Goal: Find specific page/section: Find specific page/section

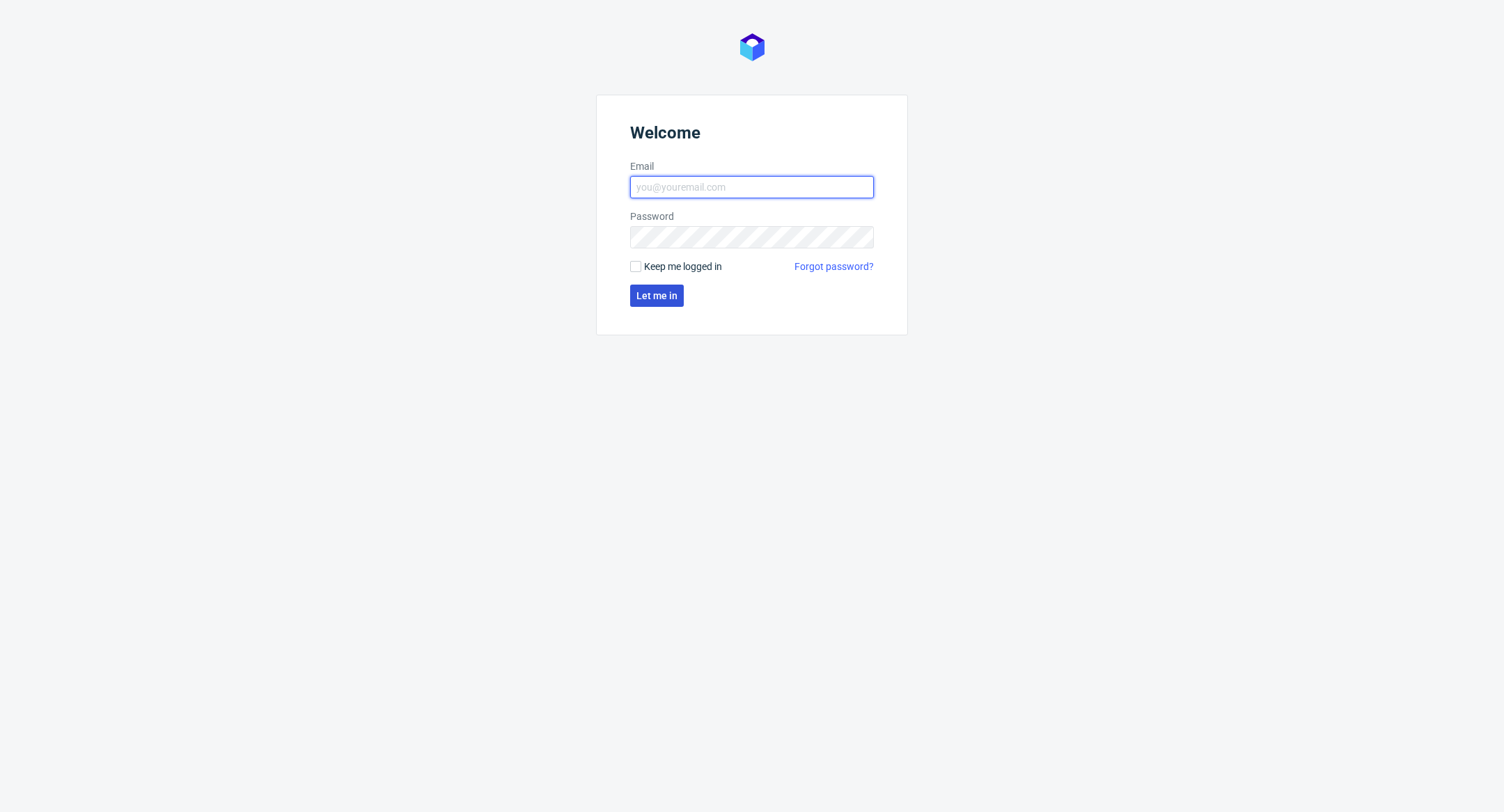
type input "[PERSON_NAME][EMAIL_ADDRESS][DOMAIN_NAME]"
click at [640, 296] on span "Let me in" at bounding box center [657, 295] width 41 height 10
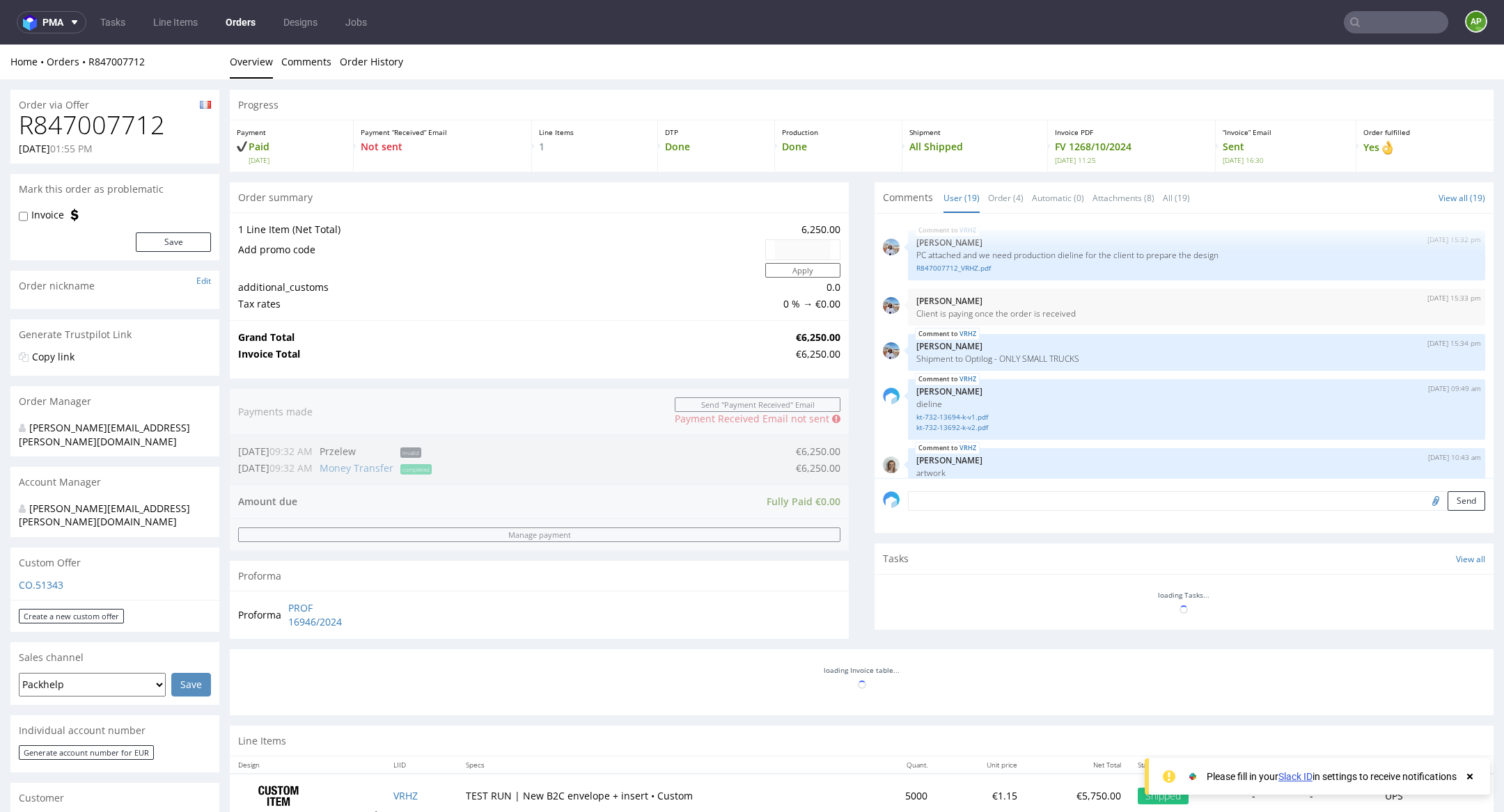
scroll to position [952, 0]
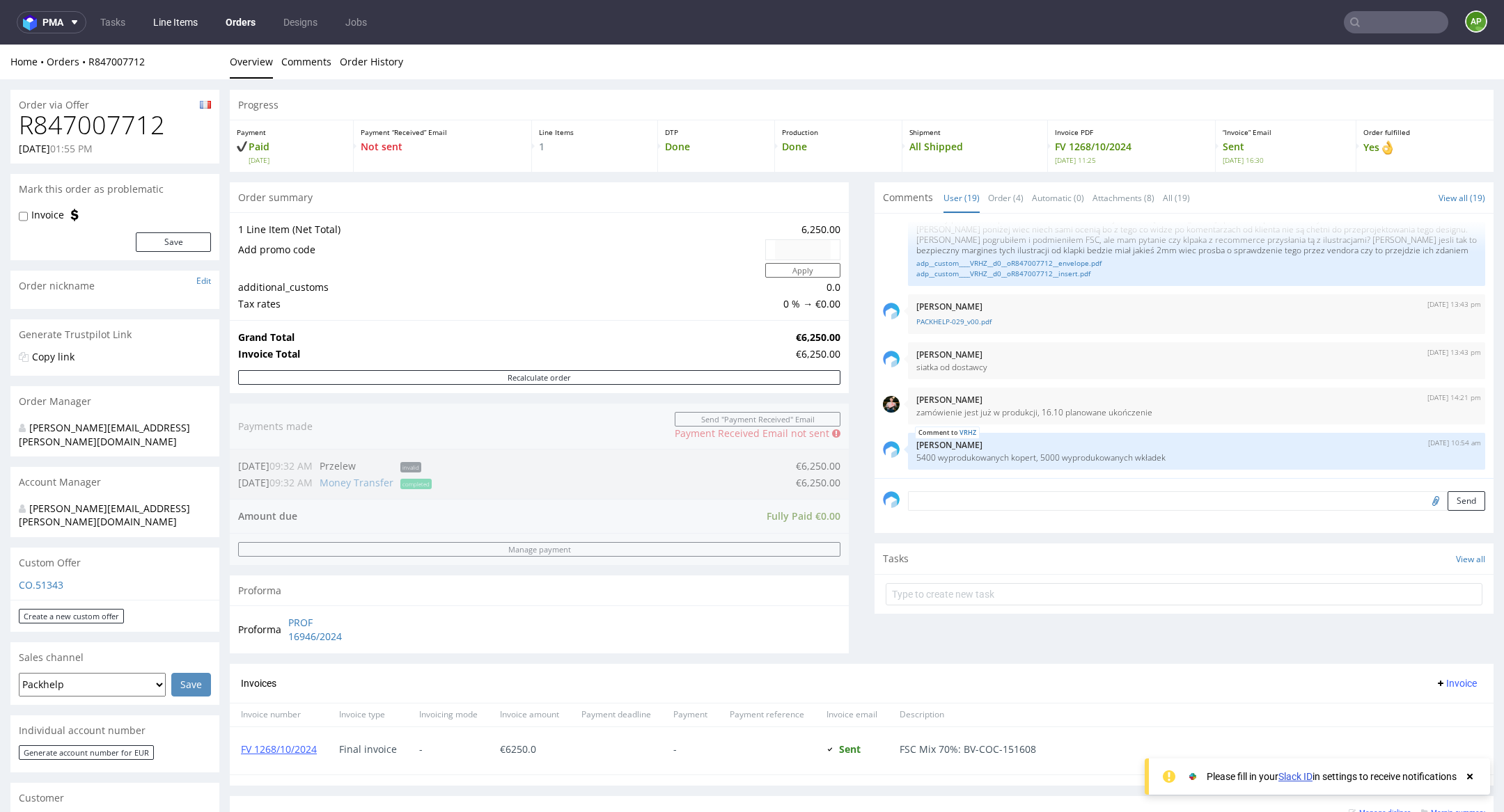
click at [181, 24] on link "Line Items" at bounding box center [175, 22] width 61 height 22
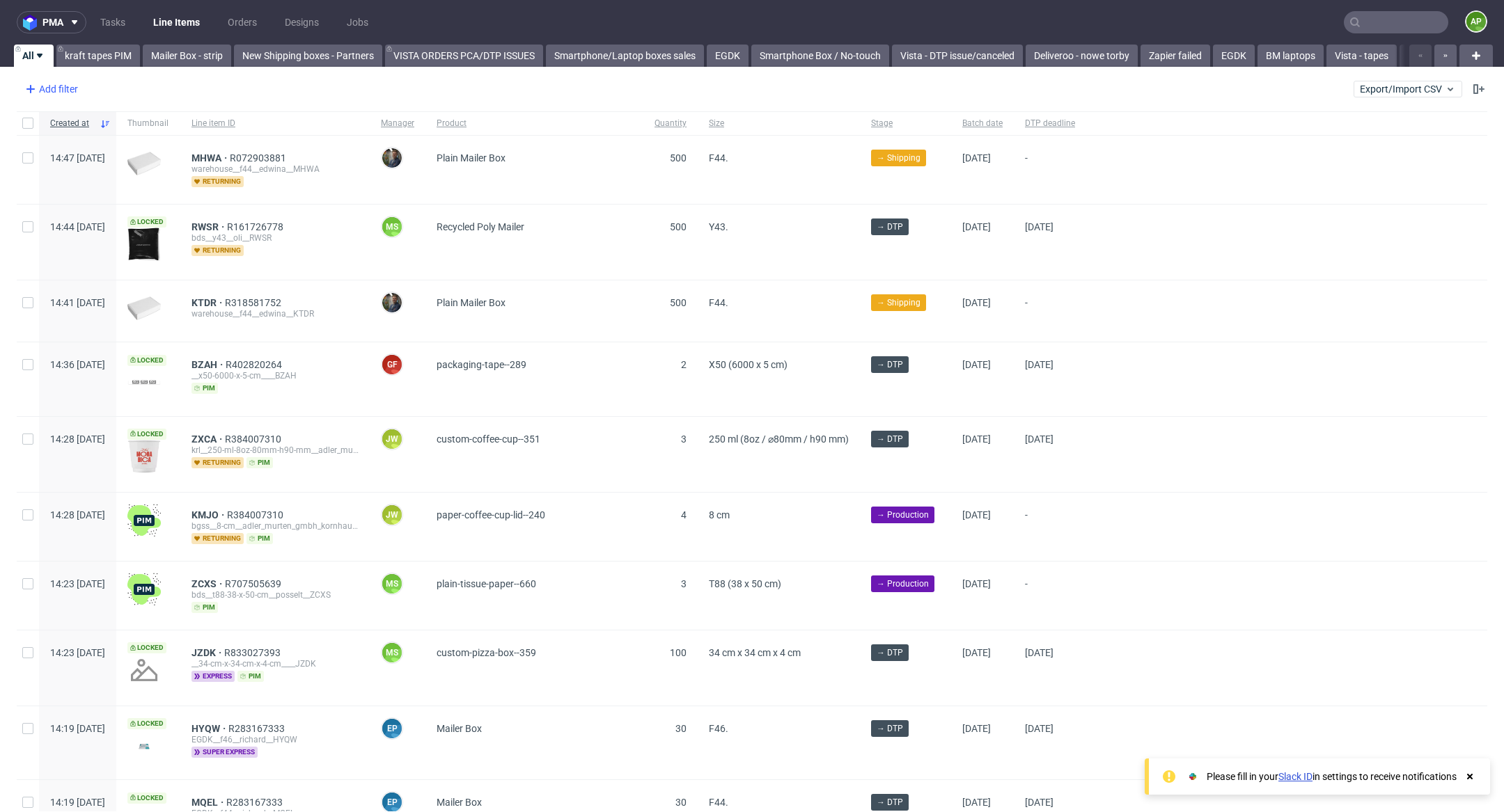
click at [76, 88] on div "Add filter" at bounding box center [50, 89] width 61 height 22
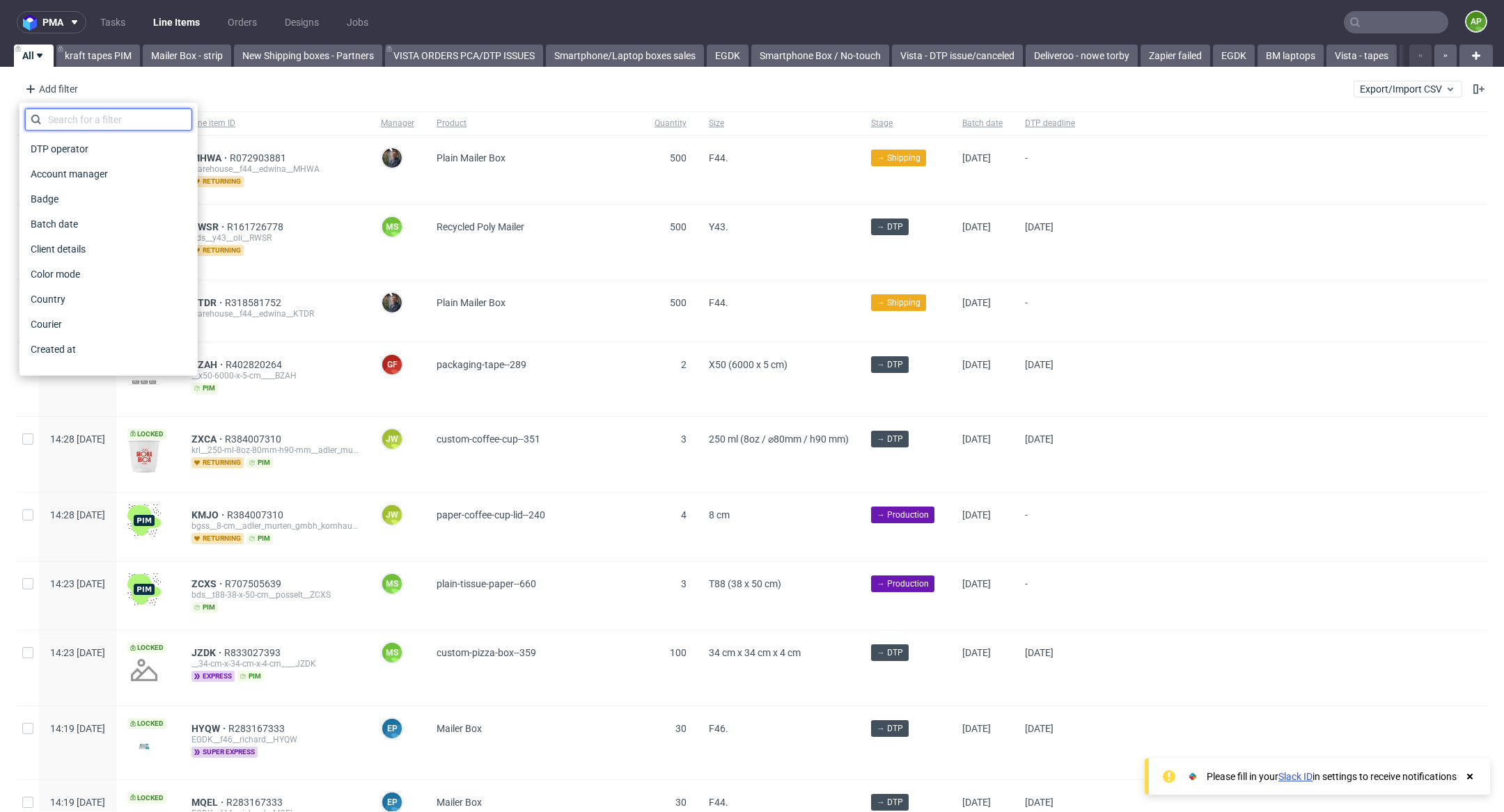
click at [119, 110] on input "text" at bounding box center [109, 120] width 167 height 22
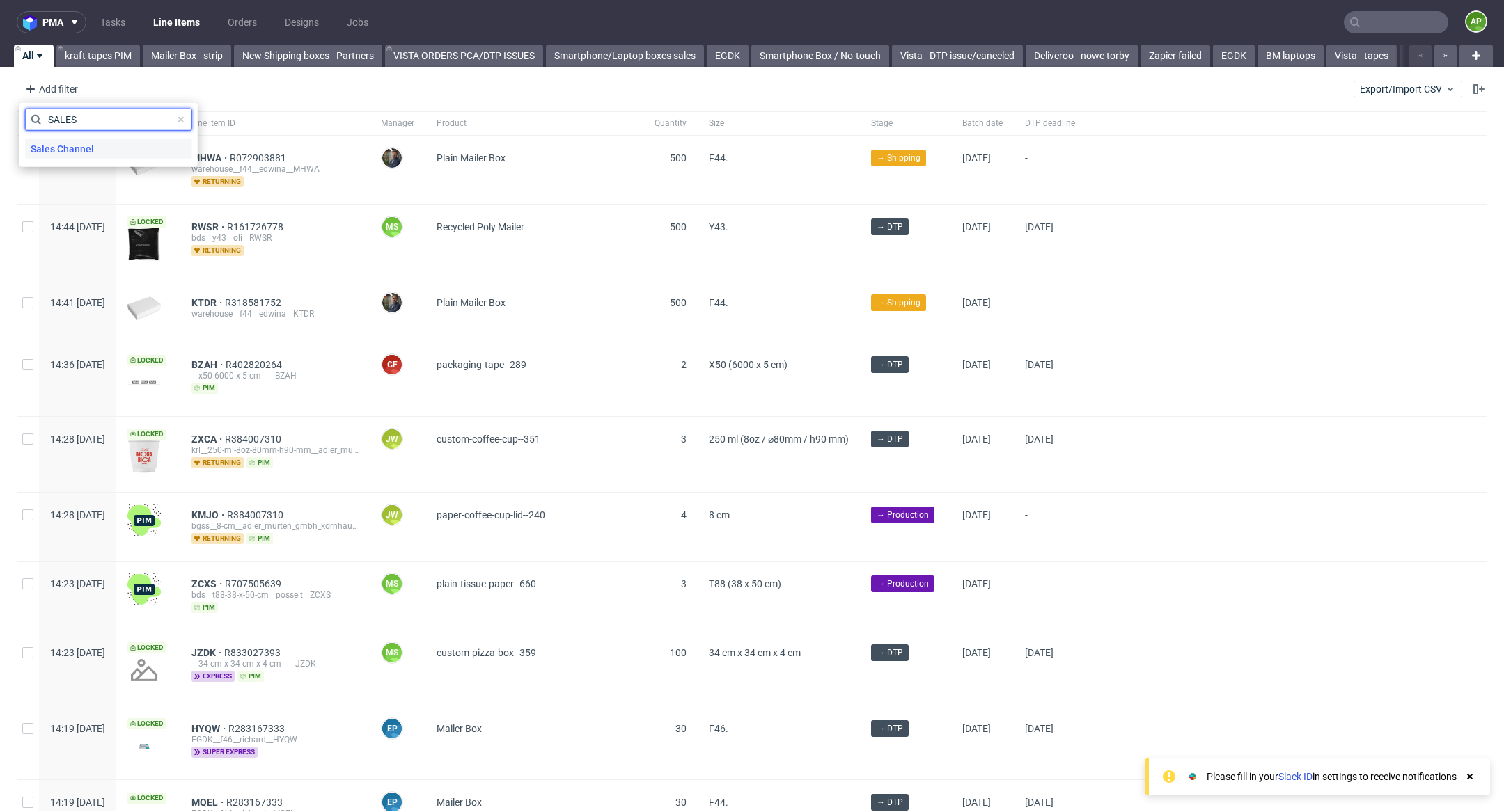
type input "SALES"
click at [141, 152] on div "Sales Channel" at bounding box center [109, 149] width 167 height 20
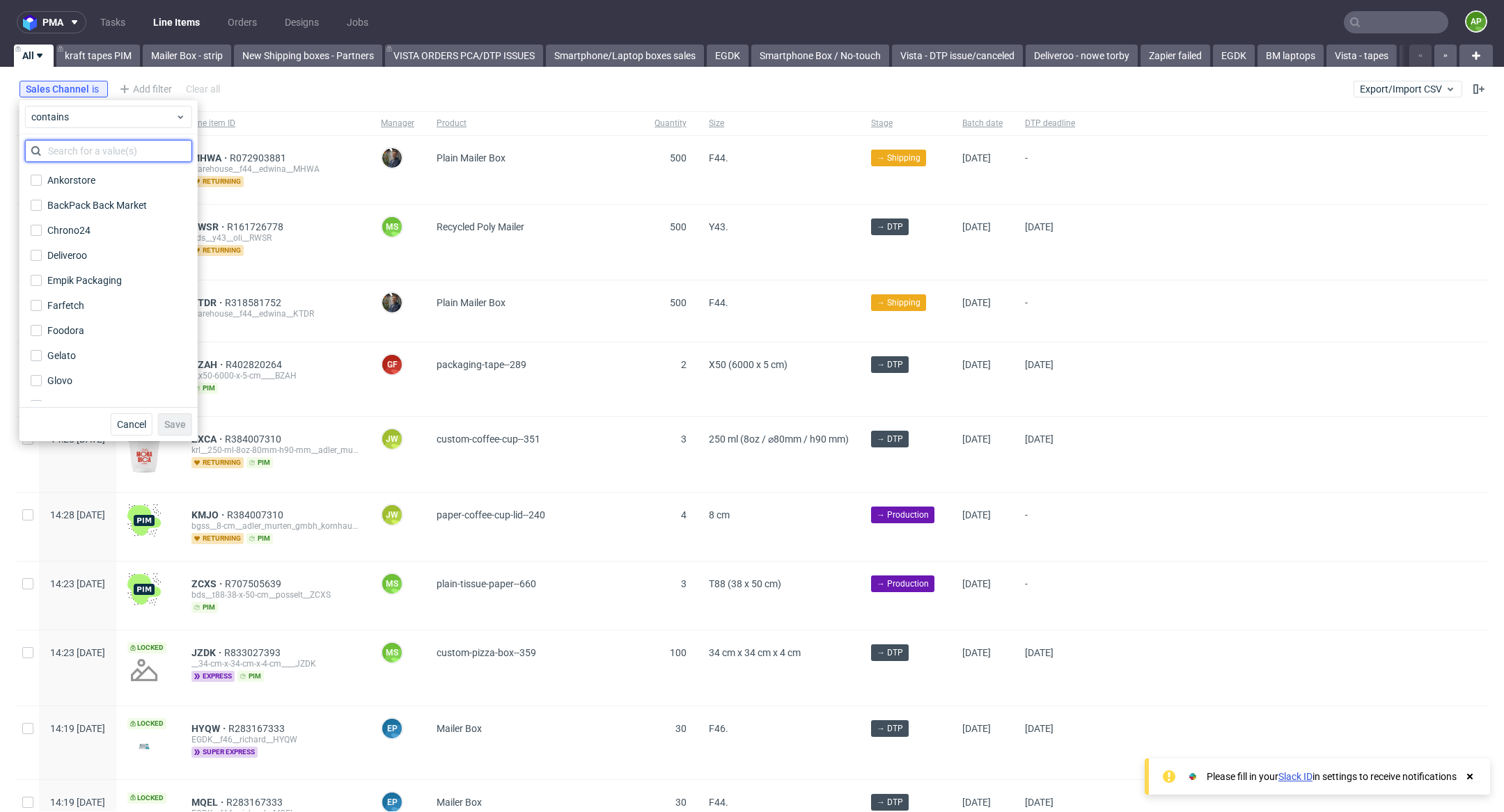
click at [128, 154] on input "text" at bounding box center [109, 151] width 167 height 22
type input "iN"
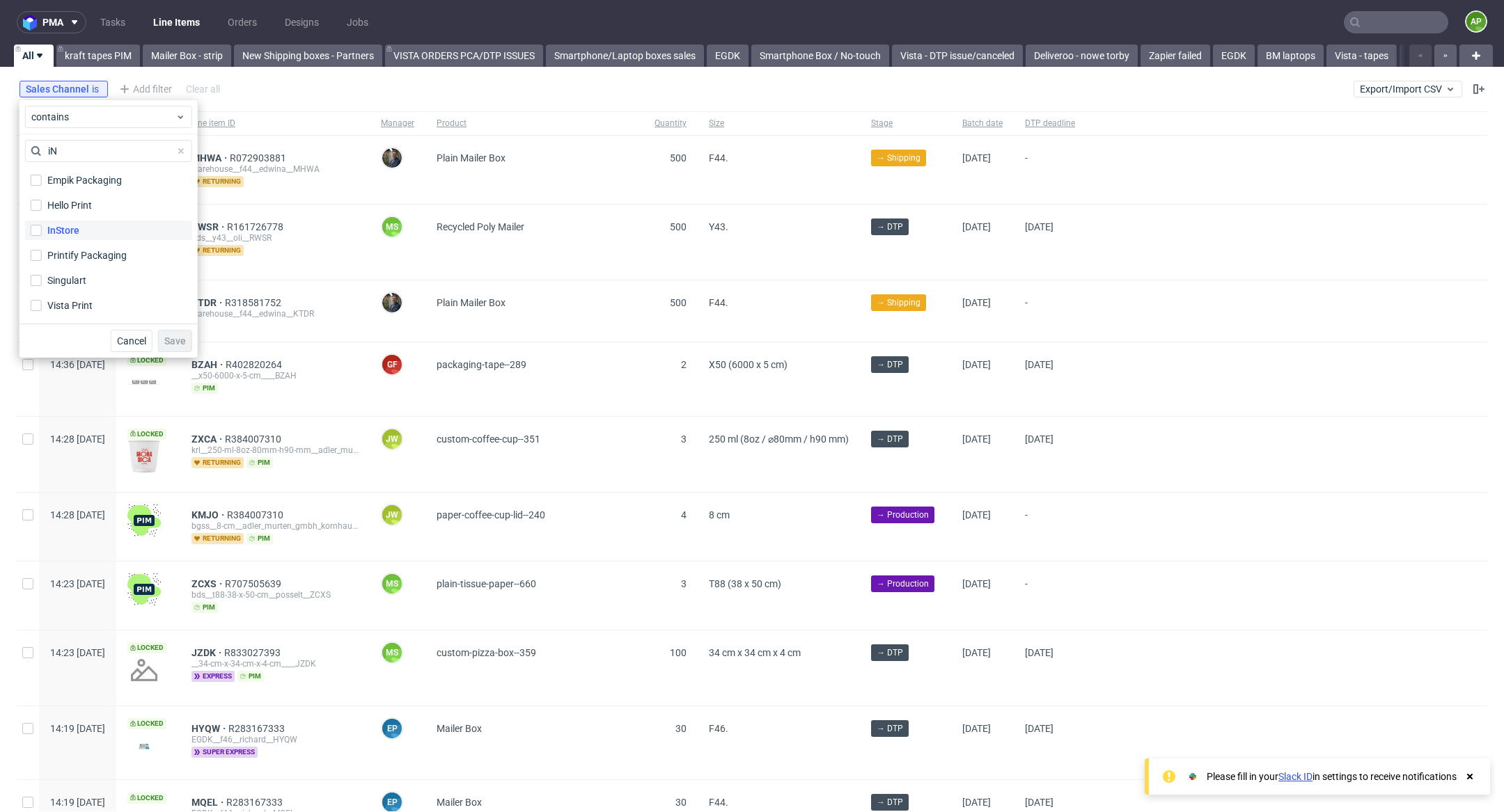
click at [68, 223] on div "InStore" at bounding box center [64, 229] width 32 height 13
click at [41, 225] on input "InStore" at bounding box center [36, 230] width 11 height 11
checkbox input "true"
click at [178, 338] on span "Save" at bounding box center [175, 341] width 22 height 10
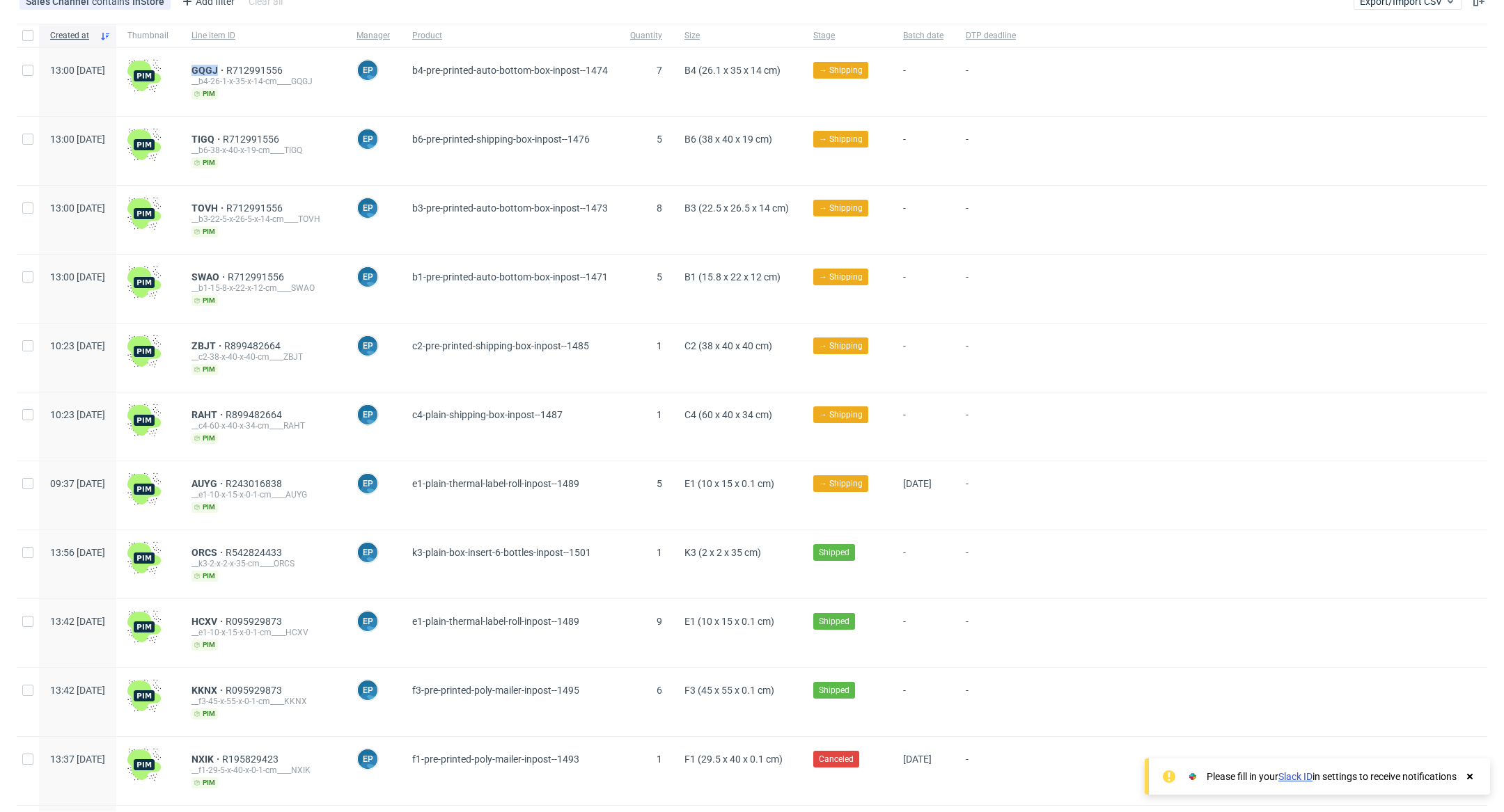
scroll to position [129, 0]
click at [226, 546] on span "ORCS" at bounding box center [209, 551] width 34 height 11
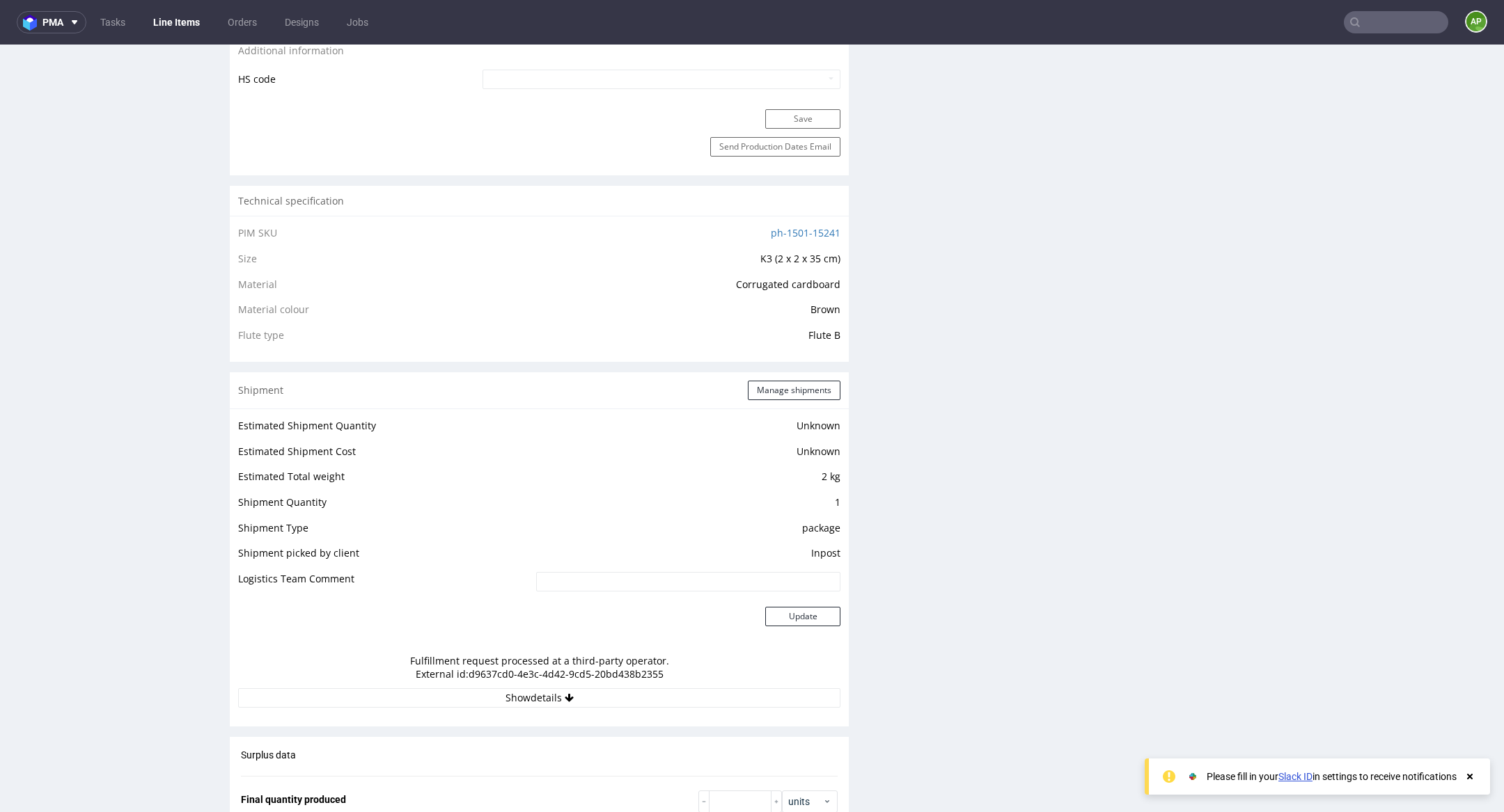
scroll to position [838, 0]
click at [569, 696] on button "Show details" at bounding box center [539, 700] width 602 height 20
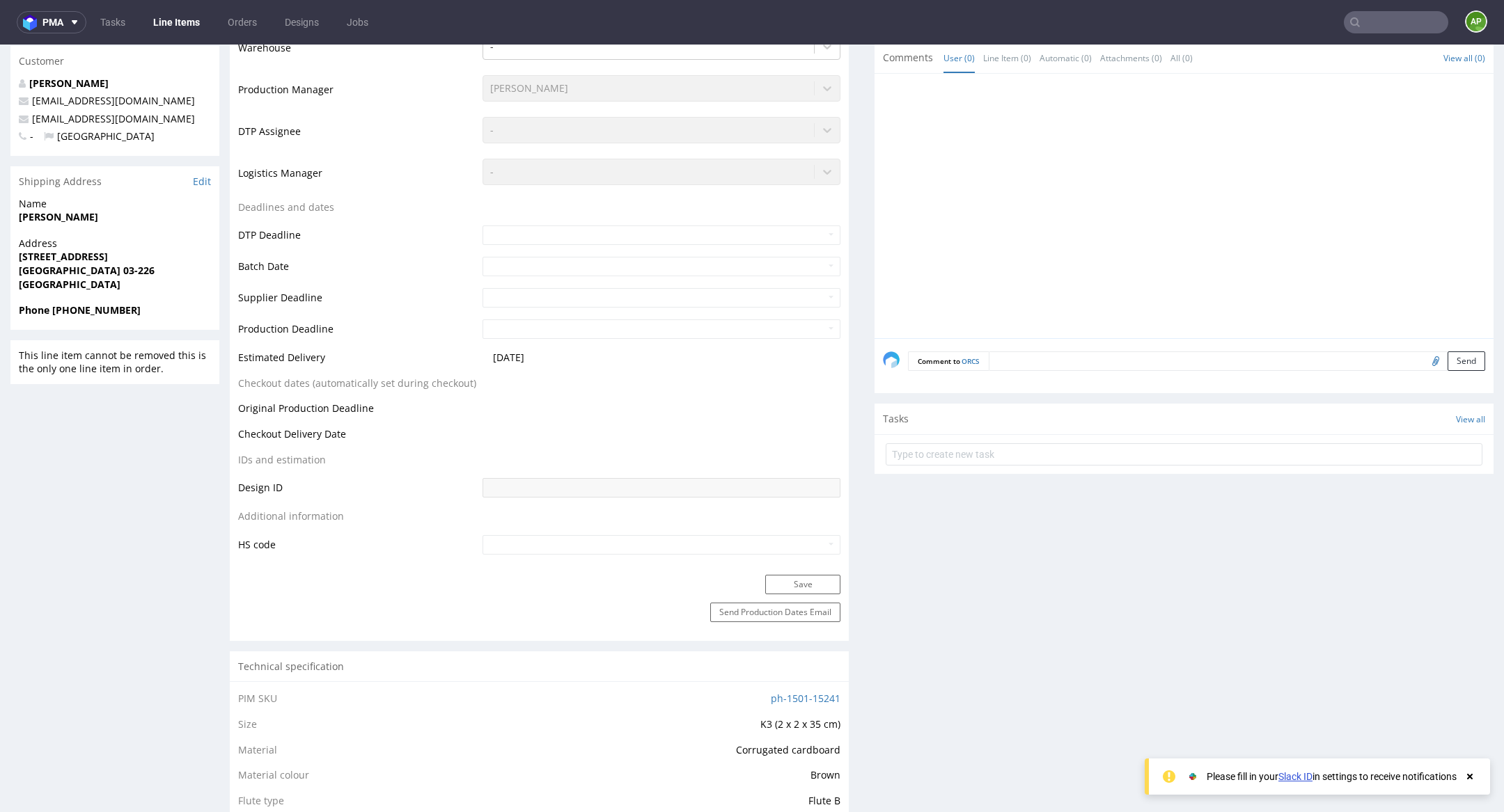
scroll to position [0, 0]
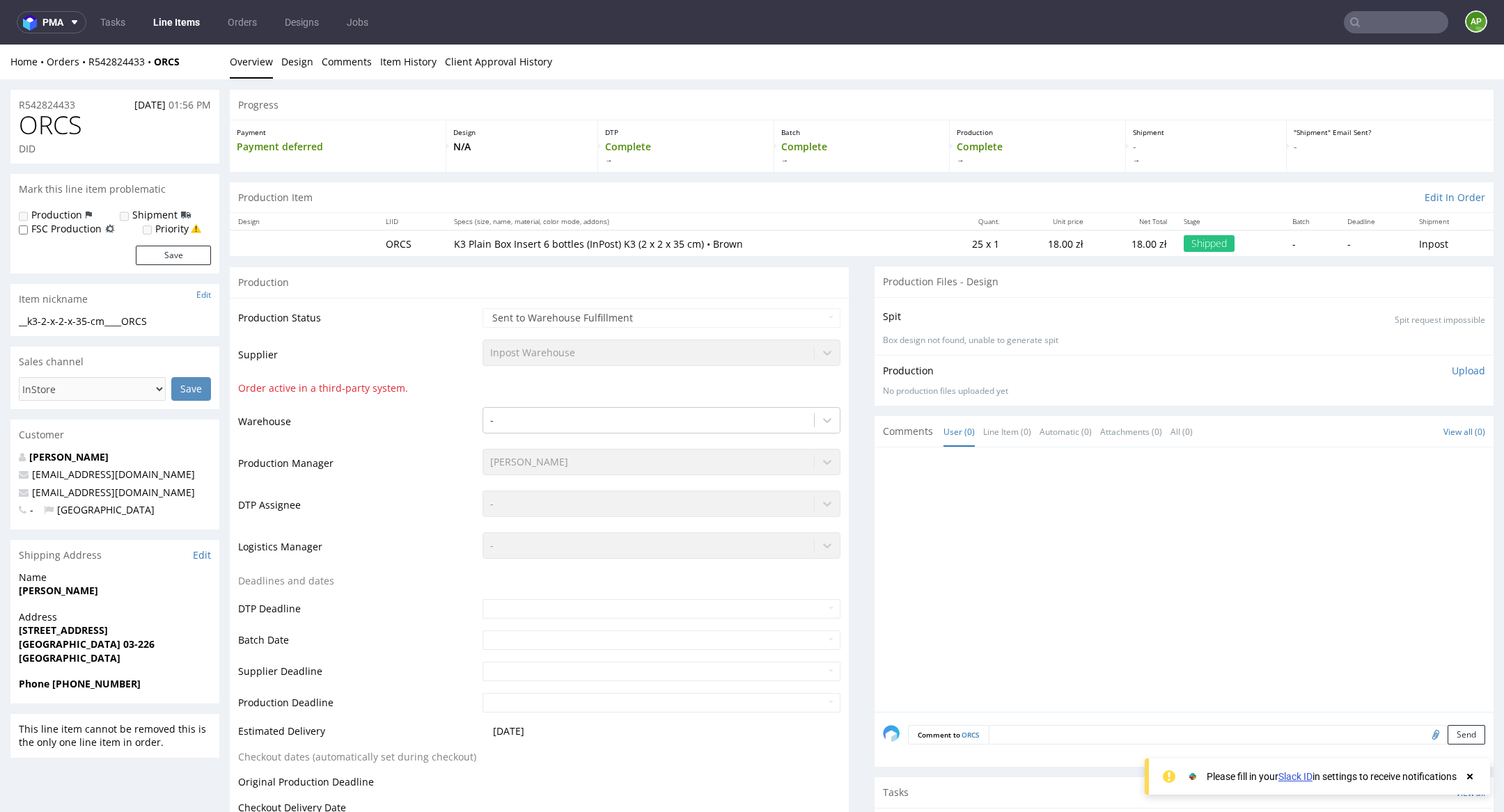
click at [168, 18] on link "Line Items" at bounding box center [176, 22] width 63 height 22
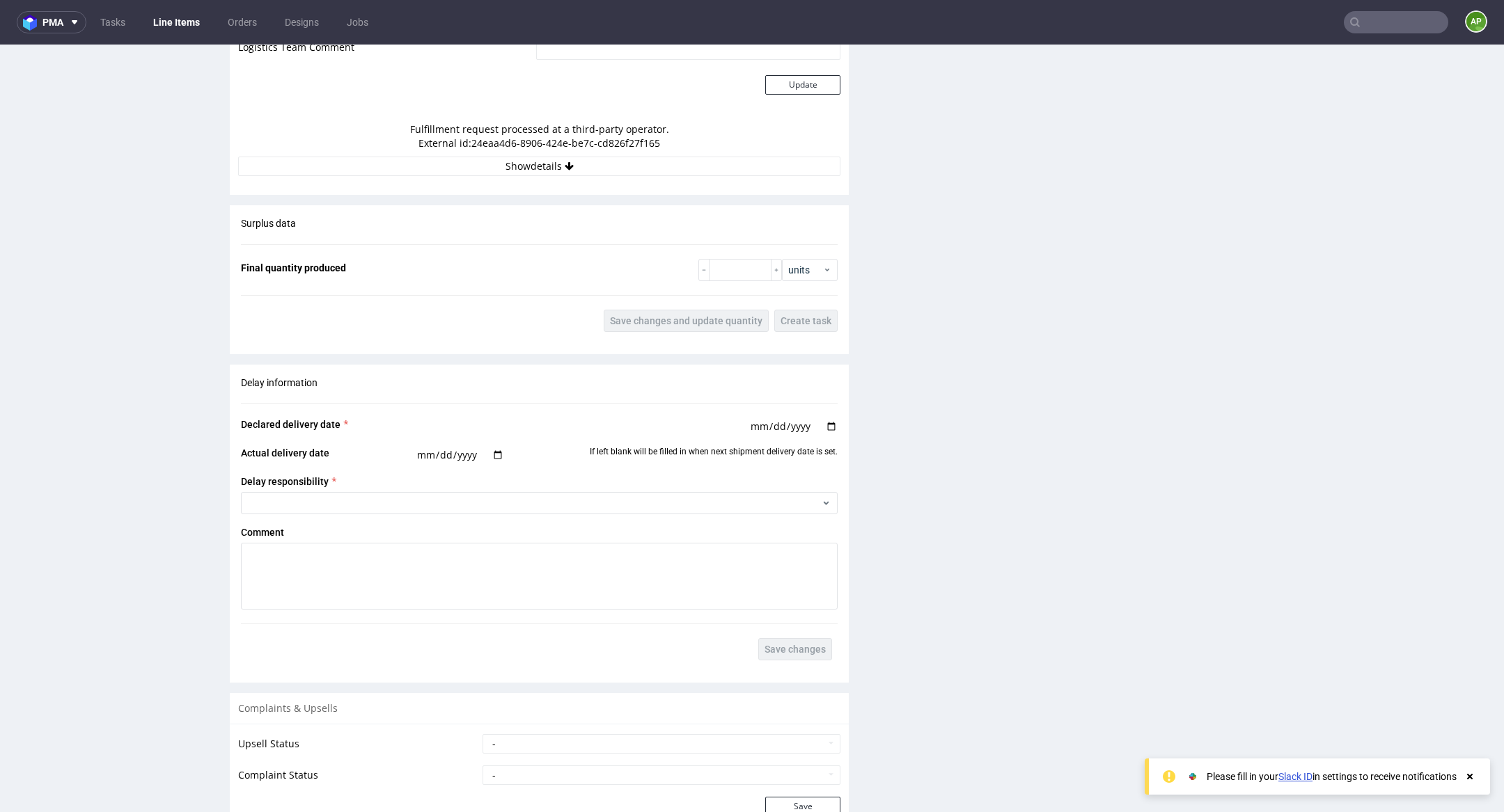
scroll to position [1770, 0]
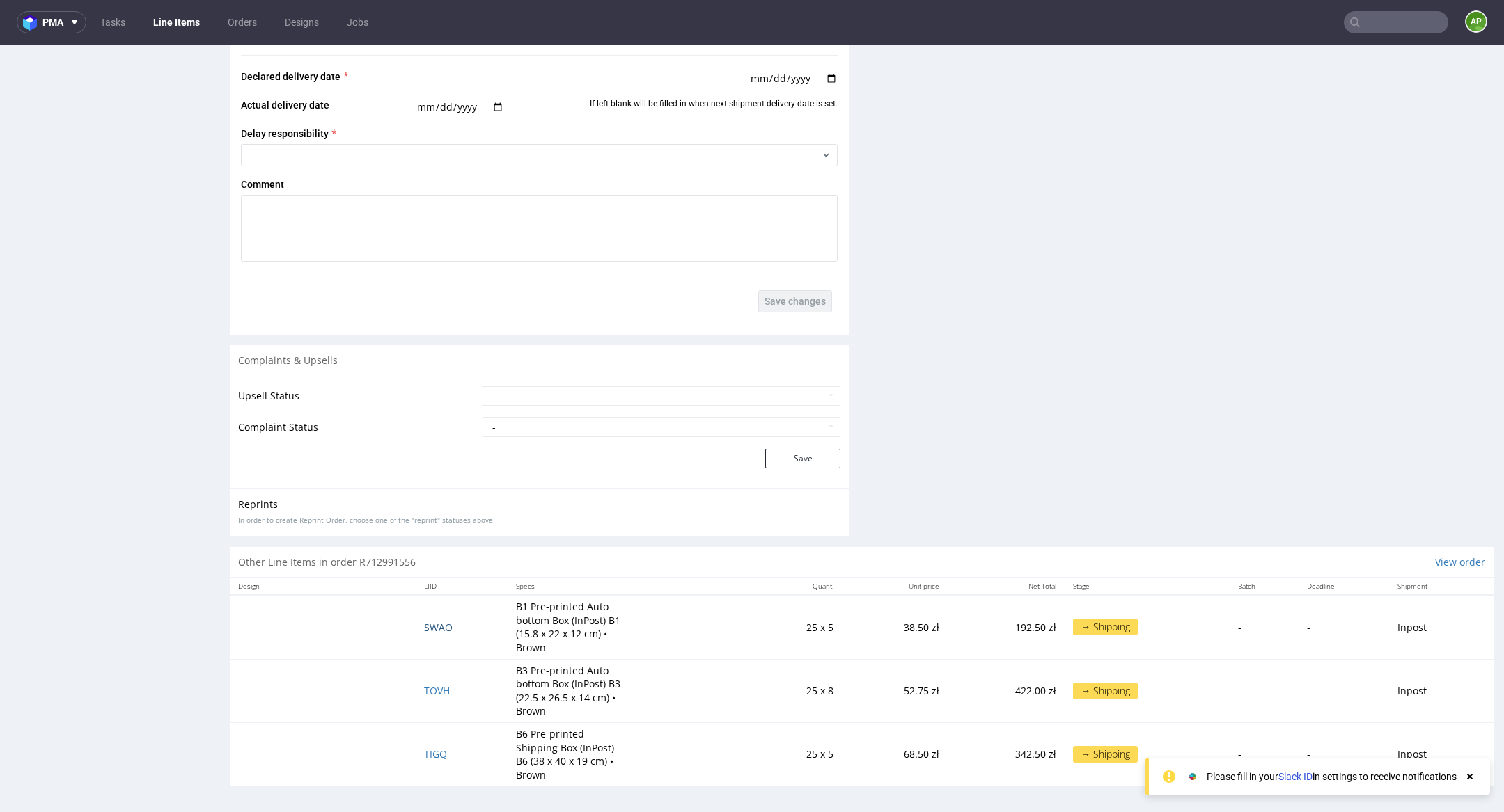
click at [434, 629] on span "SWAO" at bounding box center [438, 627] width 29 height 13
